Goal: Transaction & Acquisition: Purchase product/service

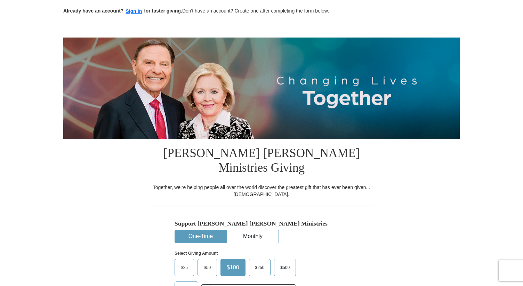
scroll to position [48, 0]
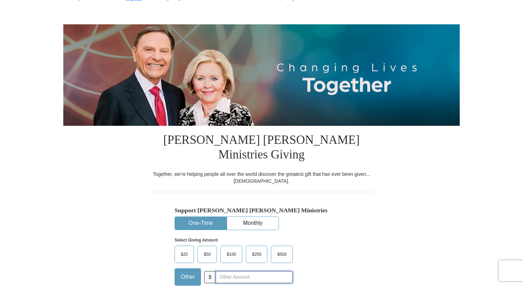
click at [227, 271] on input "text" at bounding box center [254, 277] width 77 height 12
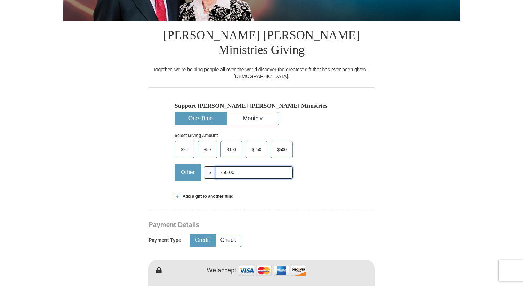
scroll to position [153, 0]
type input "250.00"
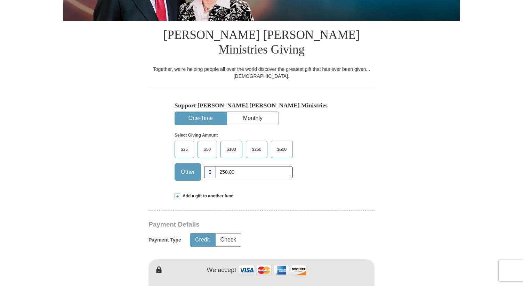
click at [205, 234] on button "Credit" at bounding box center [202, 240] width 25 height 13
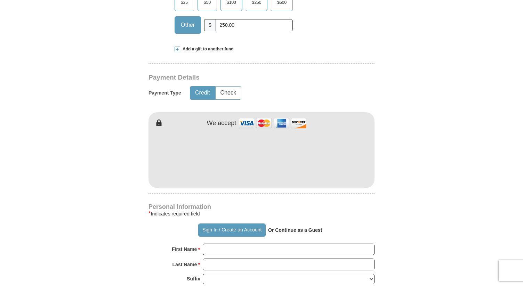
scroll to position [302, 0]
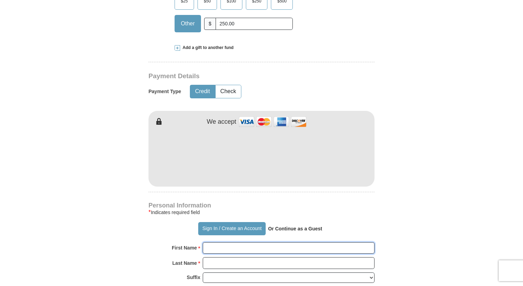
click at [222, 242] on input "First Name *" at bounding box center [289, 248] width 172 height 12
type input "[PERSON_NAME]"
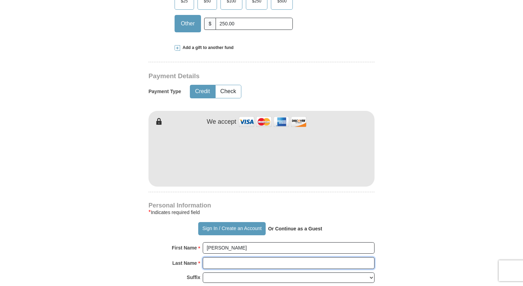
type input "[PERSON_NAME]"
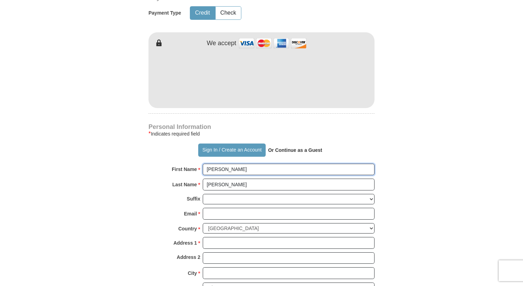
scroll to position [381, 0]
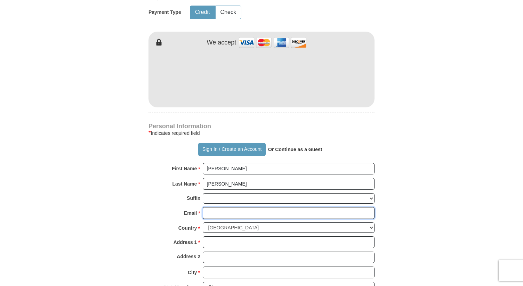
click at [226, 207] on input "Email *" at bounding box center [289, 213] width 172 height 12
type input "[EMAIL_ADDRESS][DOMAIN_NAME]"
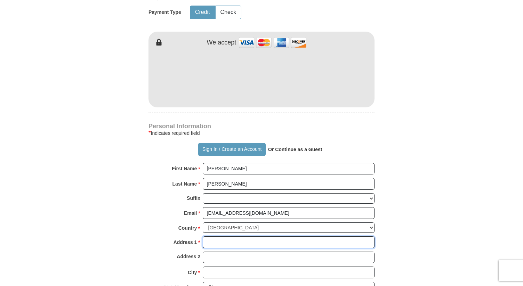
type input "1001 Pocono Trail"
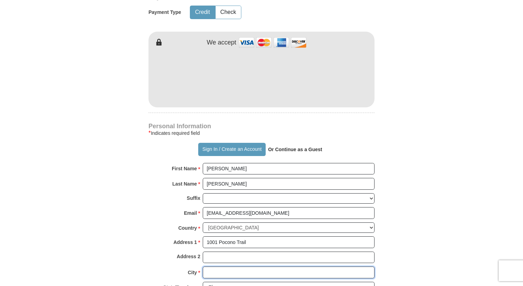
type input "Ballwin"
select select "MO"
type input "63021"
type input "3145203396"
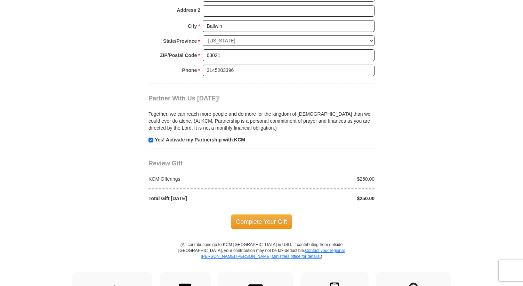
scroll to position [628, 0]
click at [261, 214] on span "Complete Your Gift" at bounding box center [262, 221] width 62 height 15
